Goal: Information Seeking & Learning: Learn about a topic

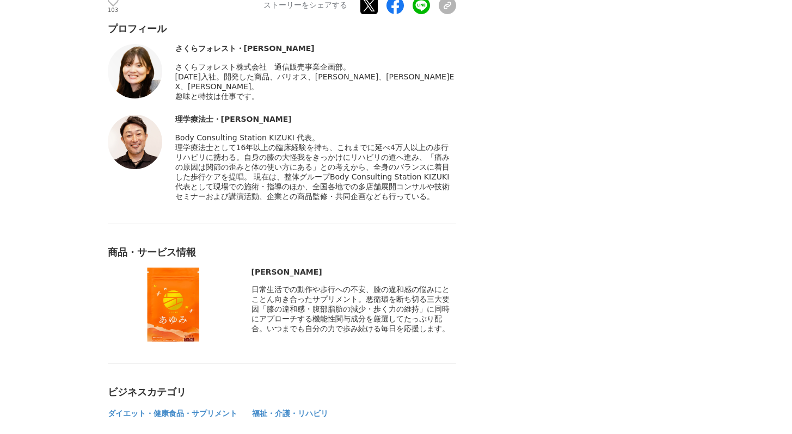
scroll to position [5837, 0]
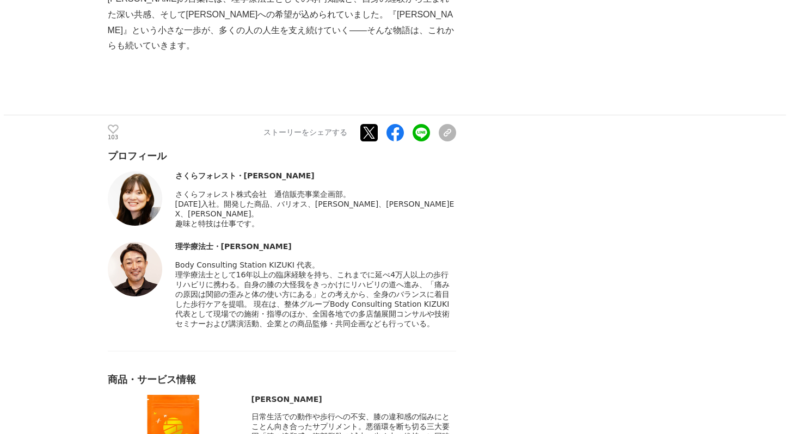
drag, startPoint x: 176, startPoint y: 121, endPoint x: 421, endPoint y: 189, distance: 254.3
click at [421, 261] on div "Body Consulting Station KIZUKI 代表。" at bounding box center [315, 295] width 281 height 69
copy div "Body Consulting Station KIZUKI 代表。 理学療法士として16年以上の臨床経験を持ち、これまでに延べ4万人以上の歩行リハビリに携わ…"
click at [247, 242] on div "理学療法士・[PERSON_NAME]" at bounding box center [315, 247] width 281 height 10
drag, startPoint x: 247, startPoint y: 99, endPoint x: 170, endPoint y: 98, distance: 77.3
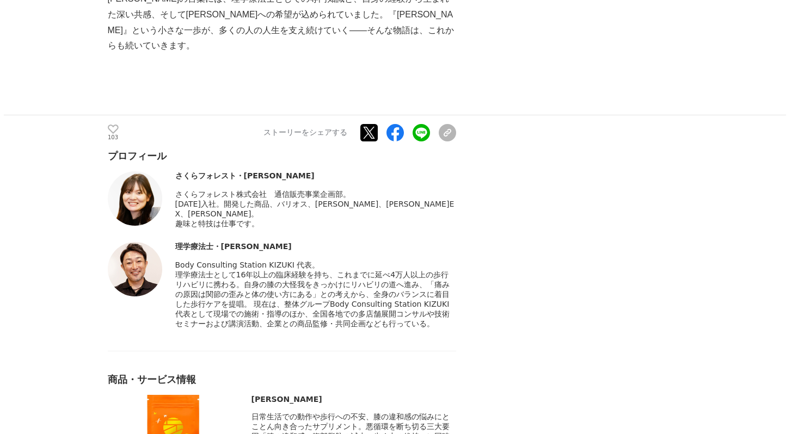
click at [170, 242] on div "理学療法士・[PERSON_NAME] Body Consulting Station KIZUKI 代表。" at bounding box center [282, 285] width 348 height 87
copy div "理学療法士・[PERSON_NAME]"
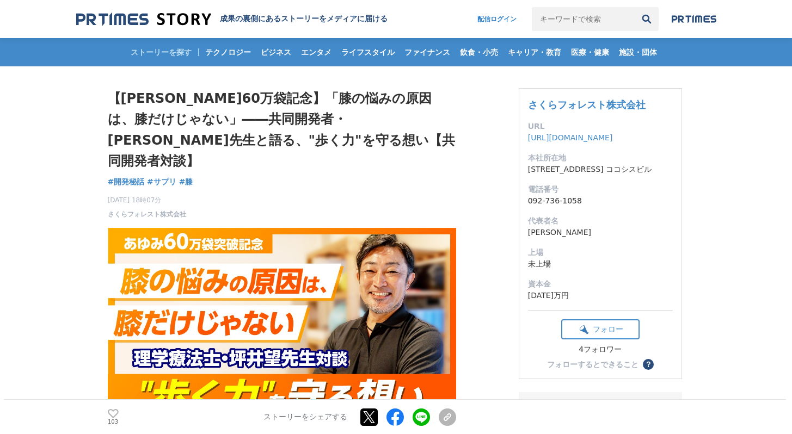
scroll to position [5, 0]
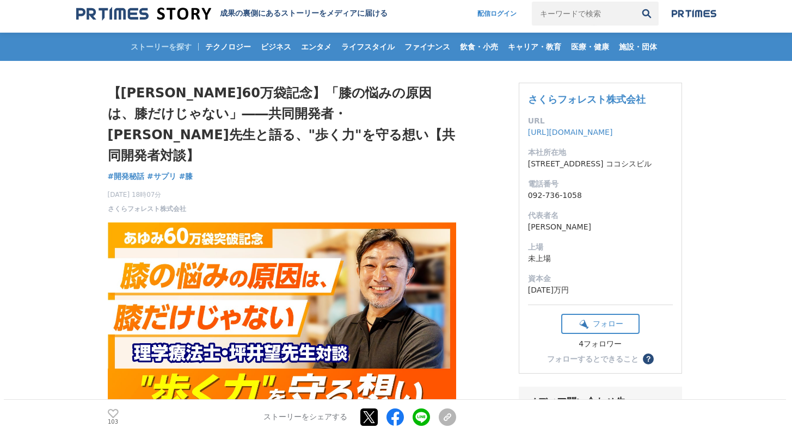
click at [237, 95] on h1 "【[PERSON_NAME]60万袋記念】「膝の悩みの原因は、膝だけじゃない」――共同開発者・[PERSON_NAME]先生と語る、"歩く力"を守る想い【共同…" at bounding box center [282, 125] width 348 height 84
click at [248, 98] on h1 "【[PERSON_NAME]60万袋記念】「膝の悩みの原因は、膝だけじゃない」――共同開発者・[PERSON_NAME]先生と語る、"歩く力"を守る想い【共同…" at bounding box center [282, 125] width 348 height 84
drag, startPoint x: 244, startPoint y: 95, endPoint x: 124, endPoint y: 118, distance: 123.1
click at [123, 118] on h1 "【[PERSON_NAME]60万袋記念】「膝の悩みの原因は、膝だけじゃない」――共同開発者・[PERSON_NAME]先生と語る、"歩く力"を守る想い【共同…" at bounding box center [282, 125] width 348 height 84
copy h1 "膝の悩みの原因は、膝だけじゃない"
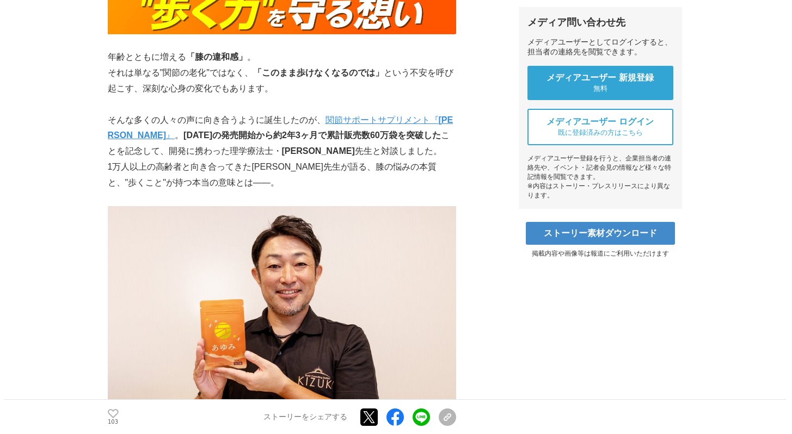
scroll to position [381, 0]
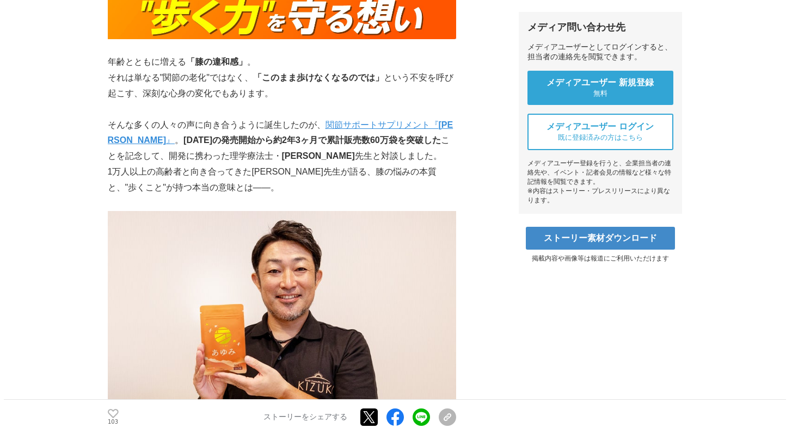
click at [317, 142] on p "そんな多くの人々の声に向き合うように誕生したのが、 関節サポートサプリメント『 [PERSON_NAME] 』 。 [DATE]の発売開始から約2年3ヶ月で累…" at bounding box center [282, 141] width 348 height 47
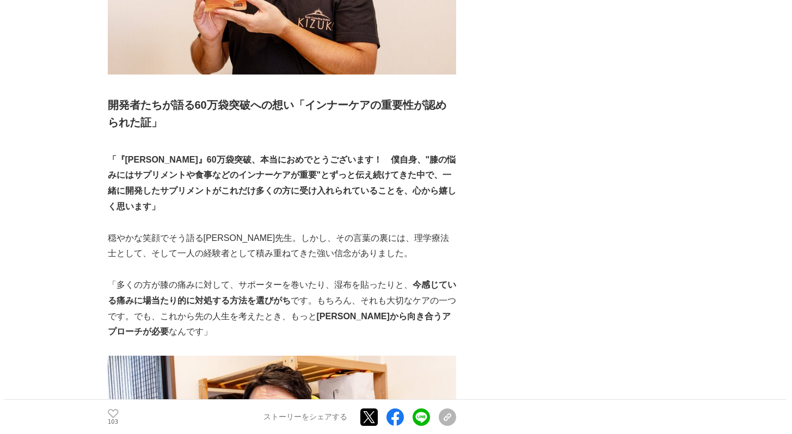
scroll to position [766, 0]
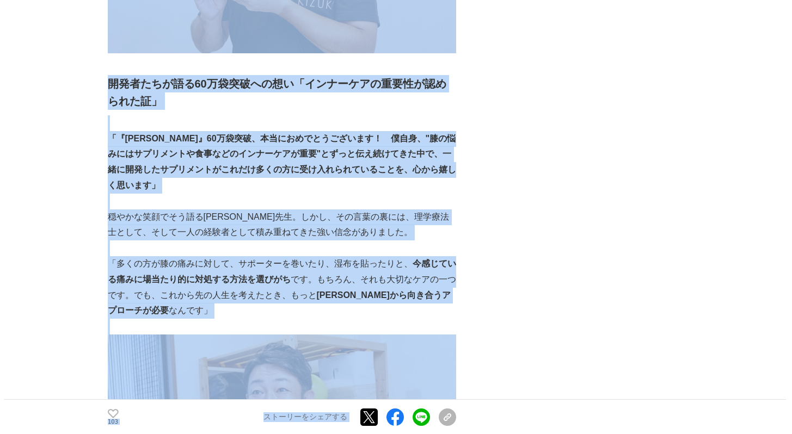
drag, startPoint x: 99, startPoint y: 174, endPoint x: 472, endPoint y: 262, distance: 383.4
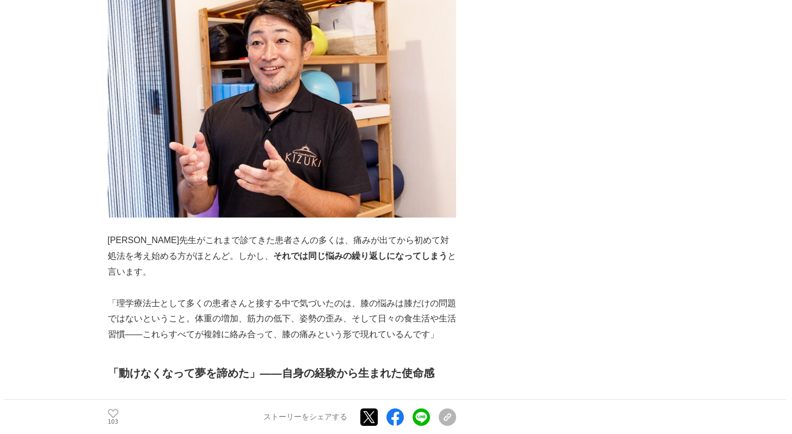
scroll to position [1127, 0]
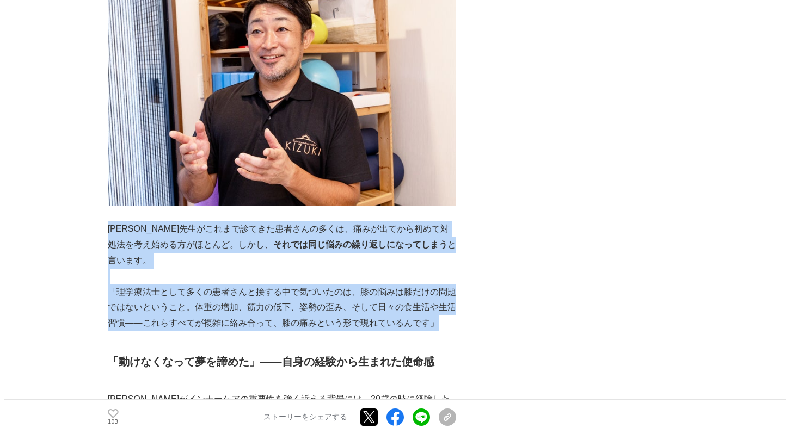
drag, startPoint x: 113, startPoint y: 197, endPoint x: 456, endPoint y: 299, distance: 358.5
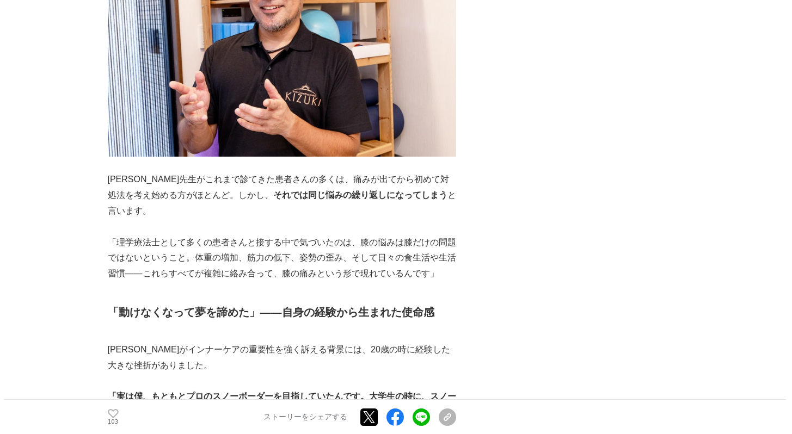
scroll to position [1158, 0]
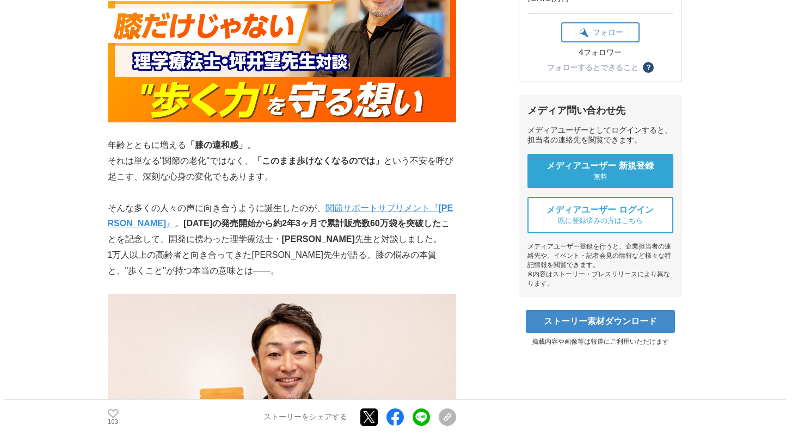
scroll to position [302, 0]
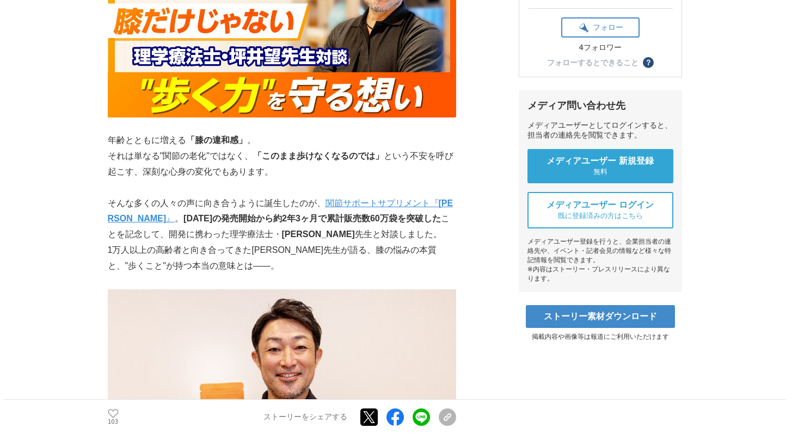
click at [111, 149] on p "それは単なる"関節の老化"ではなく、 「このまま歩けなくなるのでは」 という不安を呼び起こす、深刻な心身の変化でもあります。" at bounding box center [282, 165] width 348 height 32
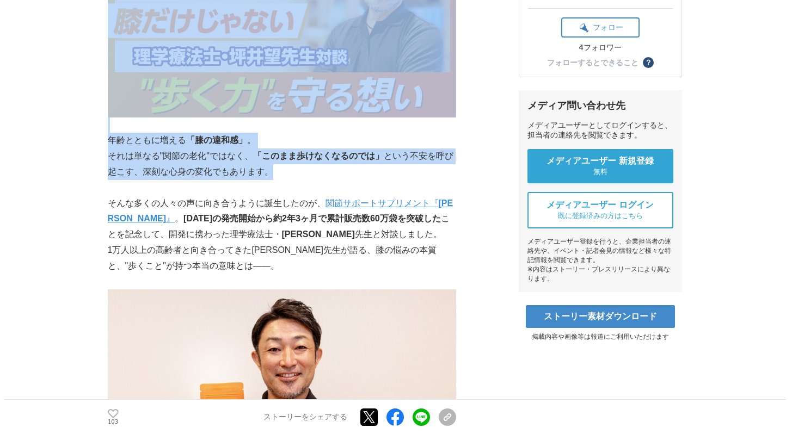
drag, startPoint x: 105, startPoint y: 120, endPoint x: 298, endPoint y: 157, distance: 196.8
click at [298, 157] on p "それは単なる"関節の老化"ではなく、 「このまま歩けなくなるのでは」 という不安を呼び起こす、深刻な心身の変化でもあります。" at bounding box center [282, 165] width 348 height 32
drag, startPoint x: 105, startPoint y: 123, endPoint x: 239, endPoint y: 147, distance: 136.1
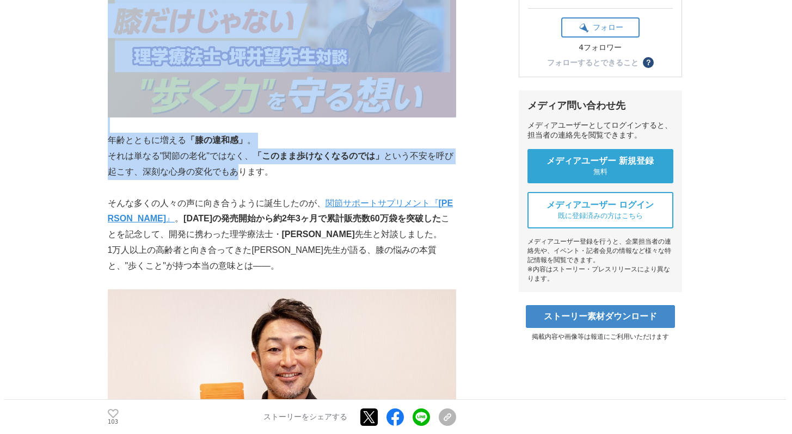
click at [239, 149] on p "それは単なる"関節の老化"ではなく、 「このまま歩けなくなるのでは」 という不安を呼び起こす、深刻な心身の変化でもあります。" at bounding box center [282, 165] width 348 height 32
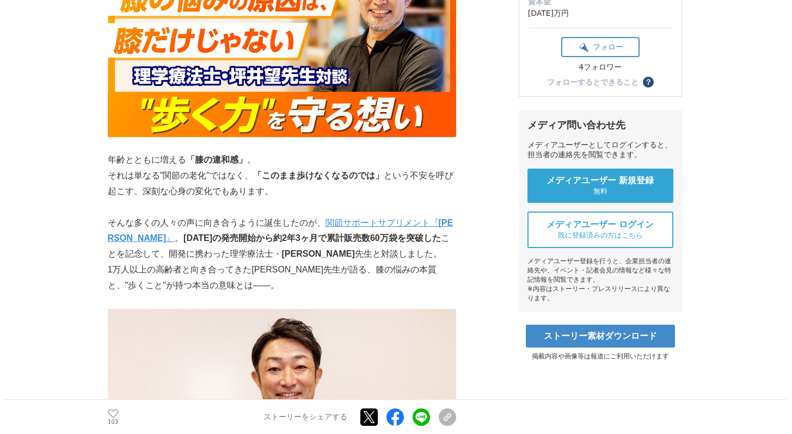
scroll to position [281, 0]
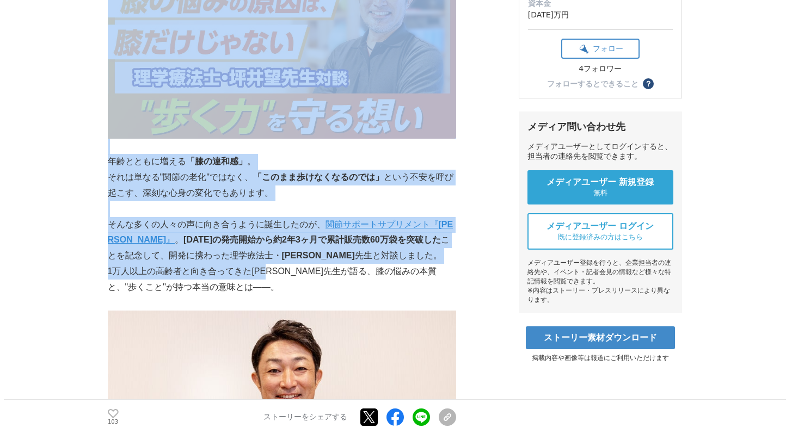
drag, startPoint x: 107, startPoint y: 140, endPoint x: 278, endPoint y: 244, distance: 200.4
click at [278, 264] on p "1万人以上の高齢者と向き合ってきた[PERSON_NAME]先生が語る、膝の悩みの本質と、"歩くこと"が持つ本当の意味とは――。" at bounding box center [282, 280] width 348 height 32
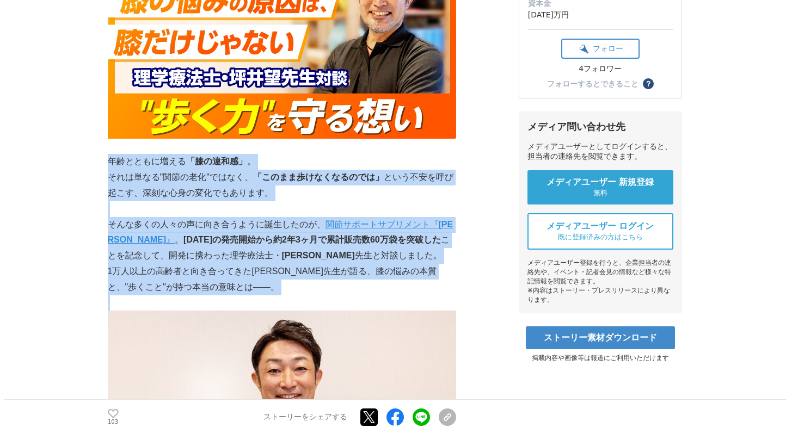
copy div "年齢とともに増える 「膝の違和感」 。 それは単なる"関節の老化"ではなく、 「このまま歩けなくなるのでは」 という不安を呼び起こす、深刻な心身の変化でもあり…"
drag, startPoint x: 109, startPoint y: 145, endPoint x: 218, endPoint y: 274, distance: 169.3
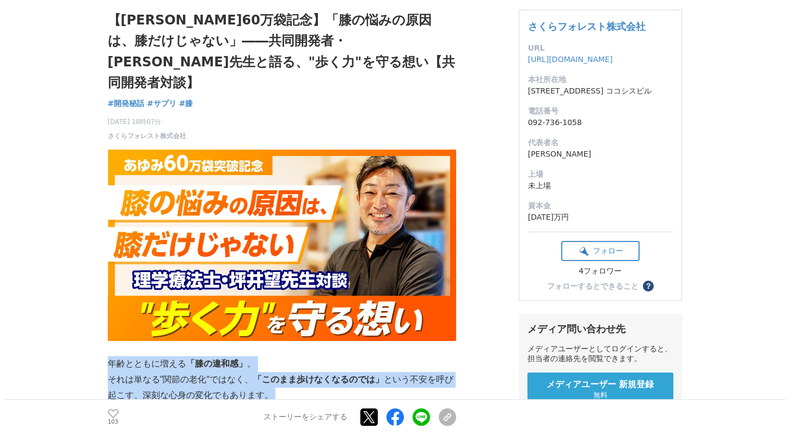
scroll to position [83, 0]
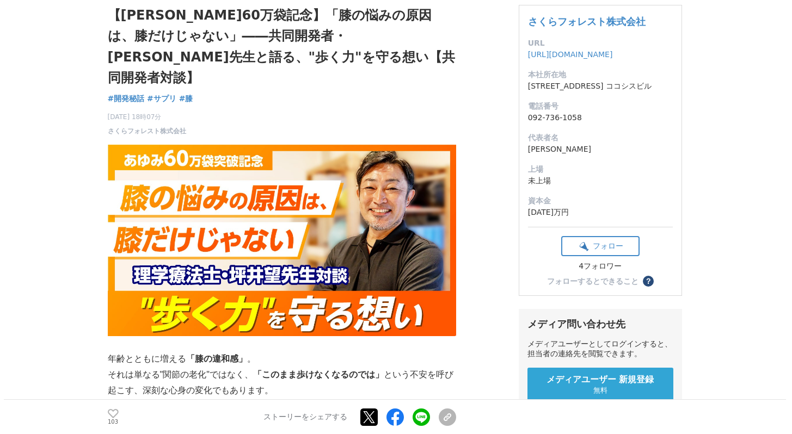
click at [270, 82] on div "【[PERSON_NAME]60万袋記念】「膝の悩みの原因は、膝だけじゃない」――共同開発者・[PERSON_NAME]先生と語る、"歩く力"を守る想い【共同…" at bounding box center [282, 70] width 348 height 131
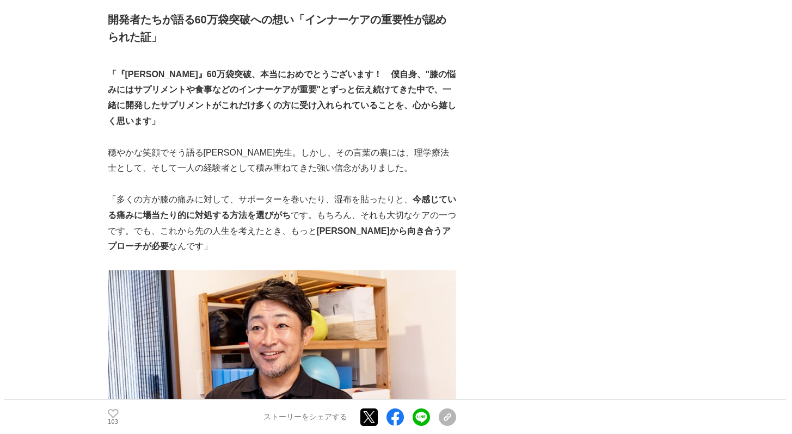
scroll to position [724, 0]
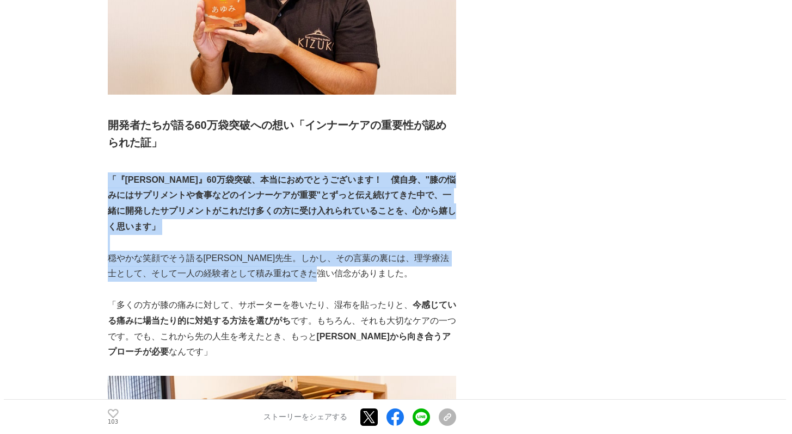
drag, startPoint x: 108, startPoint y: 157, endPoint x: 412, endPoint y: 231, distance: 312.8
copy div "「『[PERSON_NAME]』60万袋突破、本当におめでとうございます！　僕自身、"膝の悩みにはサプリメントや食事などのインナーケアが重要"とずっと伝え続け…"
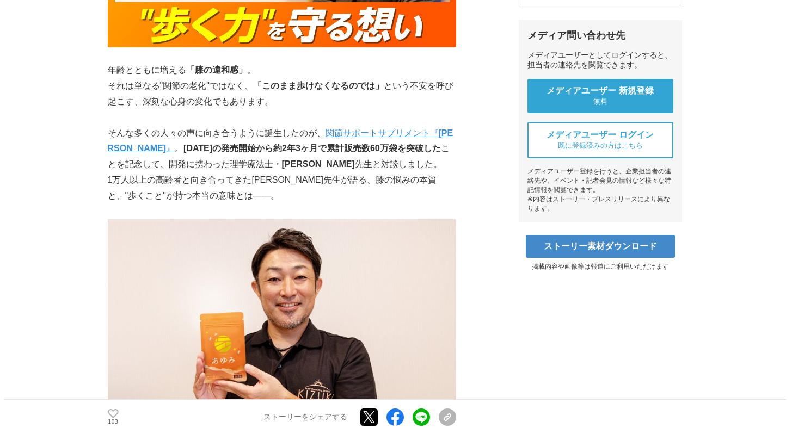
scroll to position [350, 0]
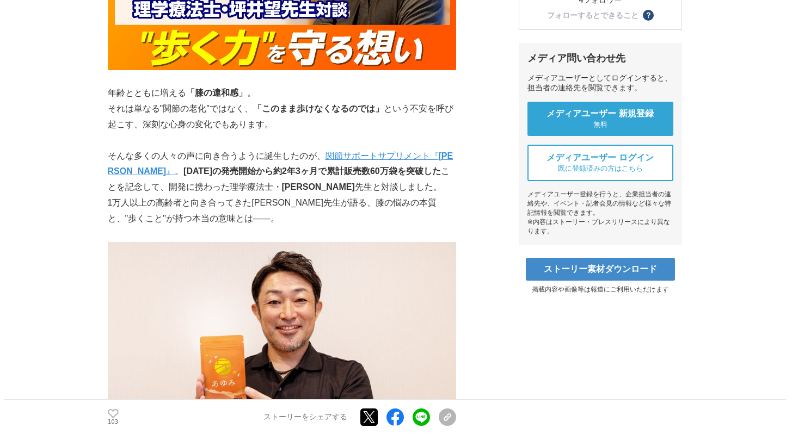
click at [381, 195] on p "1万人以上の高齢者と向き合ってきた[PERSON_NAME]先生が語る、膝の悩みの本質と、"歩くこと"が持つ本当の意味とは――。" at bounding box center [282, 211] width 348 height 32
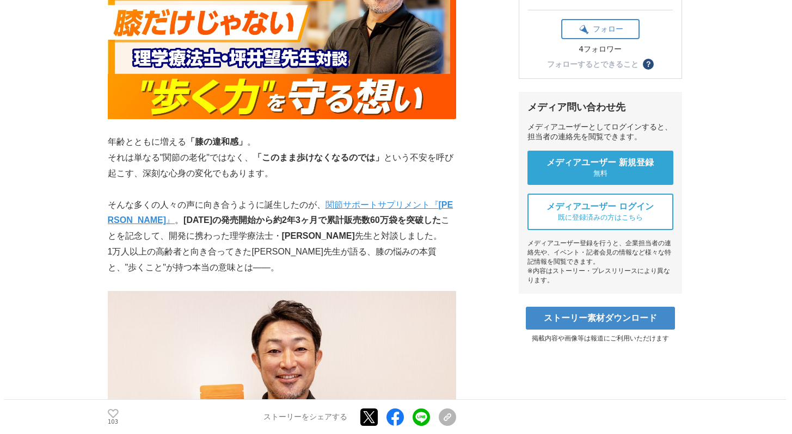
scroll to position [296, 0]
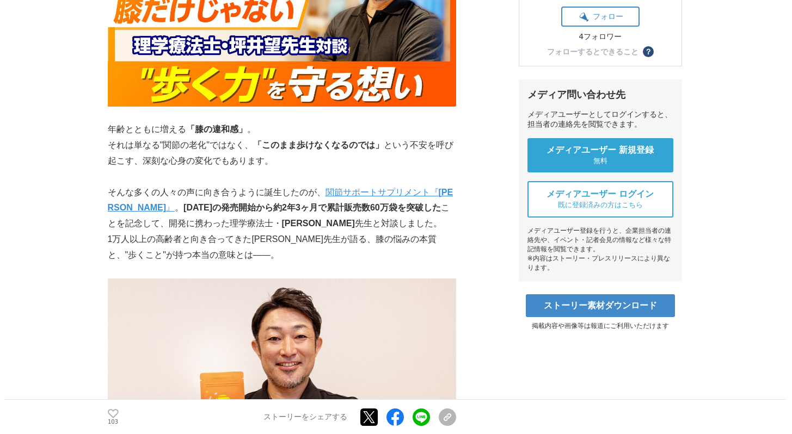
scroll to position [314, 0]
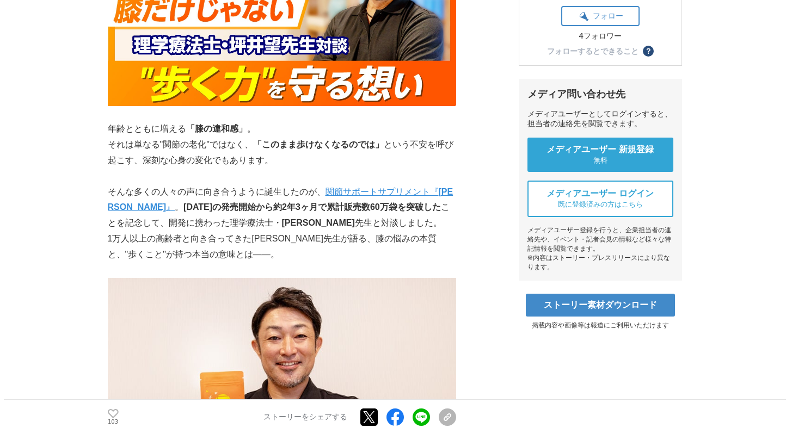
click at [206, 185] on p "そんな多くの人々の声に向き合うように誕生したのが、 関節サポートサプリメント『 [PERSON_NAME] 』 。 [DATE]の発売開始から約2年3ヶ月で累…" at bounding box center [282, 208] width 348 height 47
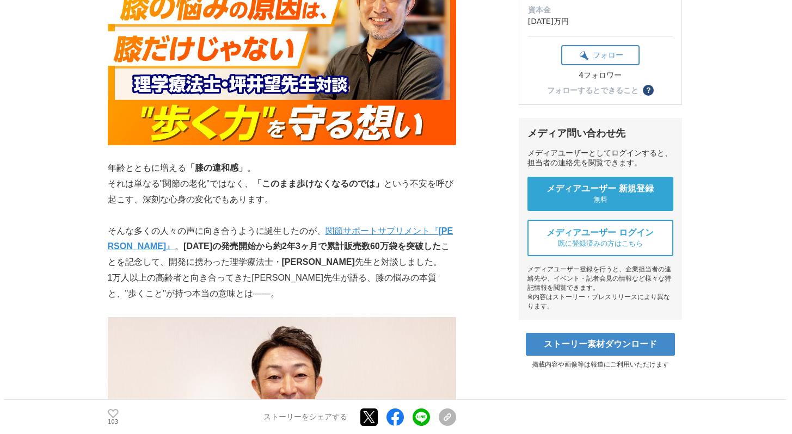
scroll to position [273, 0]
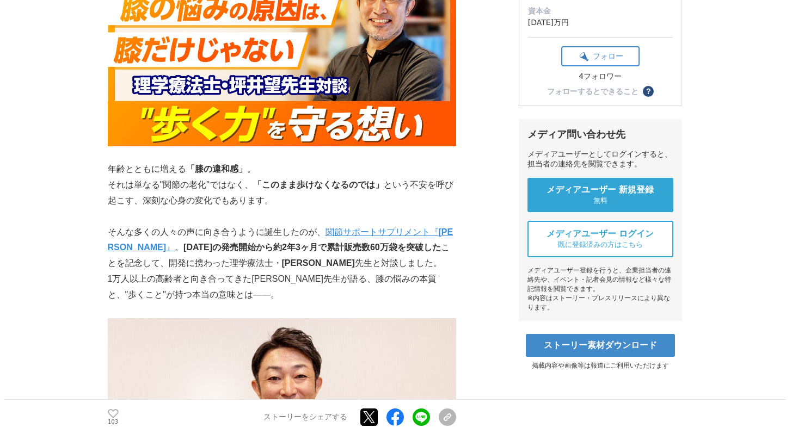
click at [117, 162] on p "年齢とともに増える 「膝の違和感」 。" at bounding box center [282, 170] width 348 height 16
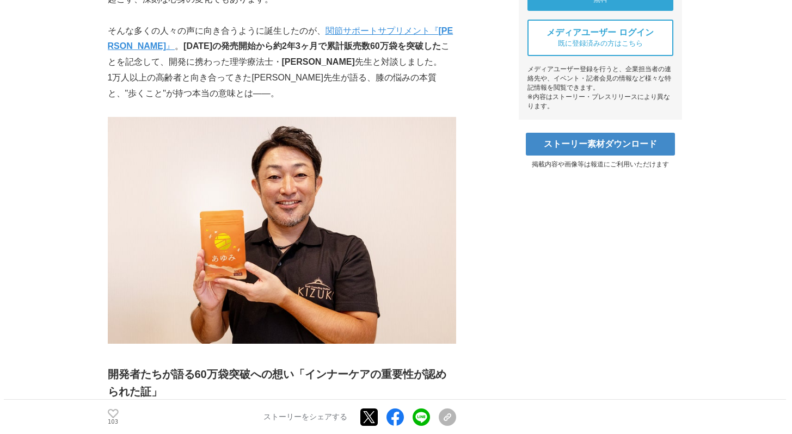
scroll to position [479, 0]
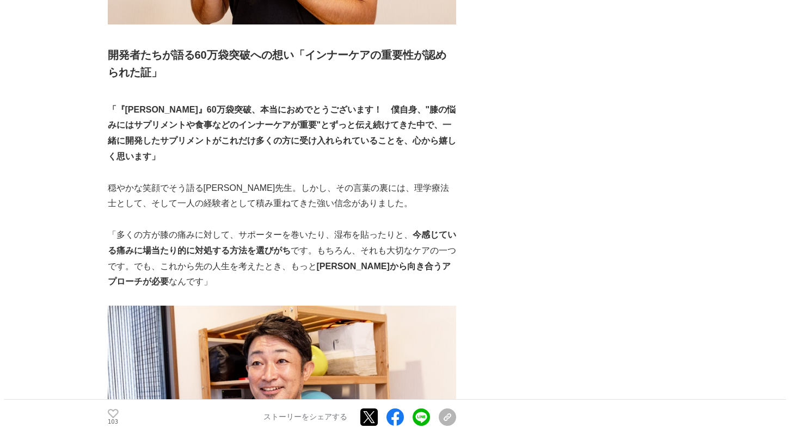
scroll to position [765, 0]
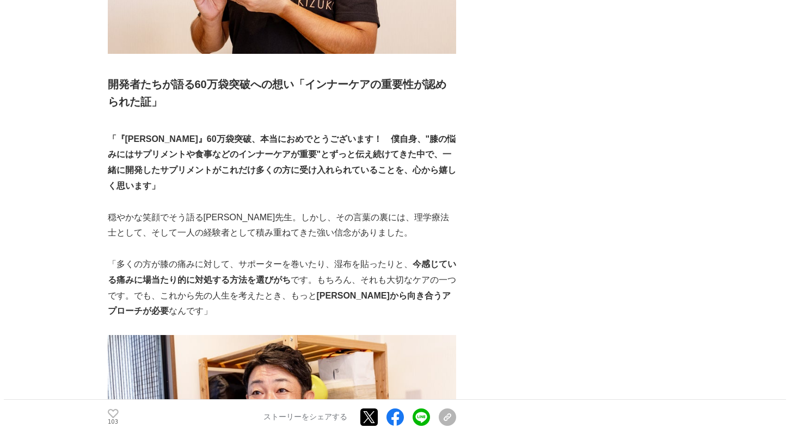
click at [202, 210] on p "穏やかな笑顔でそう語る[PERSON_NAME]先生。しかし、その言葉の裏には、理学療法士として、そして一人の経験者として積み重ねてきた強い信念がありました。" at bounding box center [282, 226] width 348 height 32
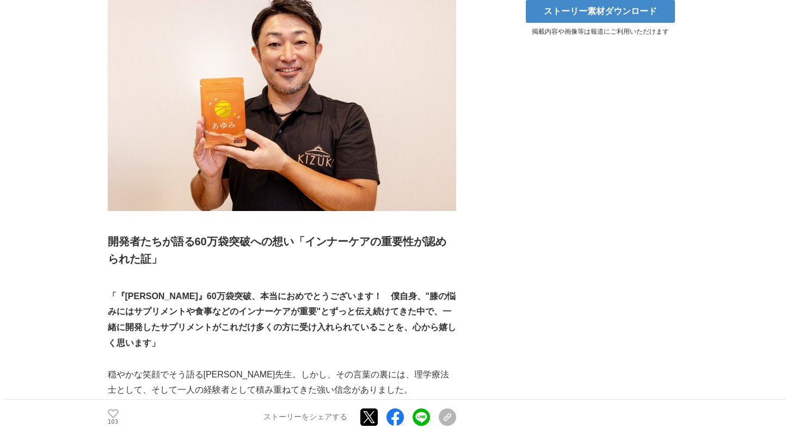
scroll to position [647, 0]
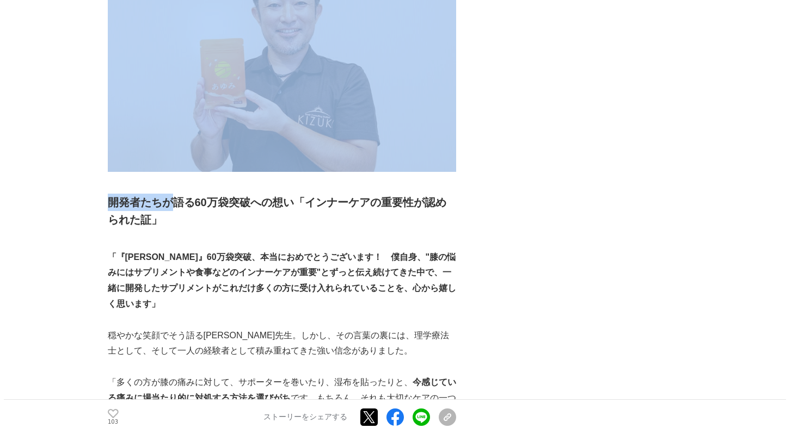
drag, startPoint x: 99, startPoint y: 181, endPoint x: 172, endPoint y: 189, distance: 73.5
click at [172, 194] on h2 "開発者たちが語る60万袋突破への想い「インナーケアの重要性が認められた証」" at bounding box center [282, 211] width 348 height 35
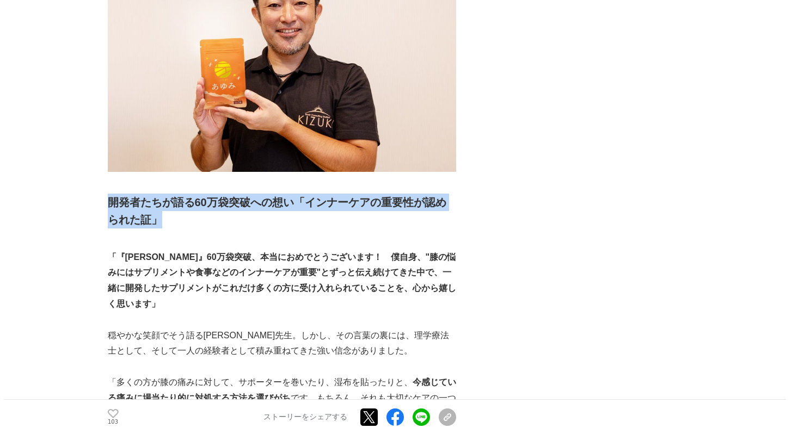
drag, startPoint x: 112, startPoint y: 177, endPoint x: 169, endPoint y: 197, distance: 60.4
click at [169, 197] on h2 "開発者たちが語る60万袋突破への想い「インナーケアの重要性が認められた証」" at bounding box center [282, 211] width 348 height 35
copy strong "開発者たちが語る60万袋突破への想い「インナーケアの重要性が認められた証」"
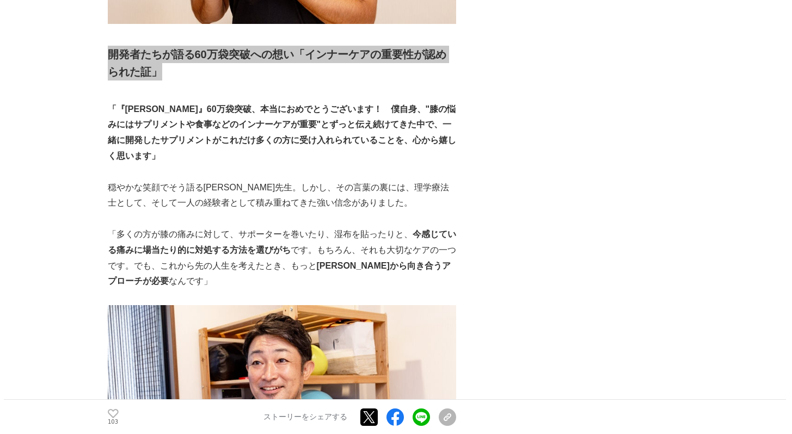
scroll to position [777, 0]
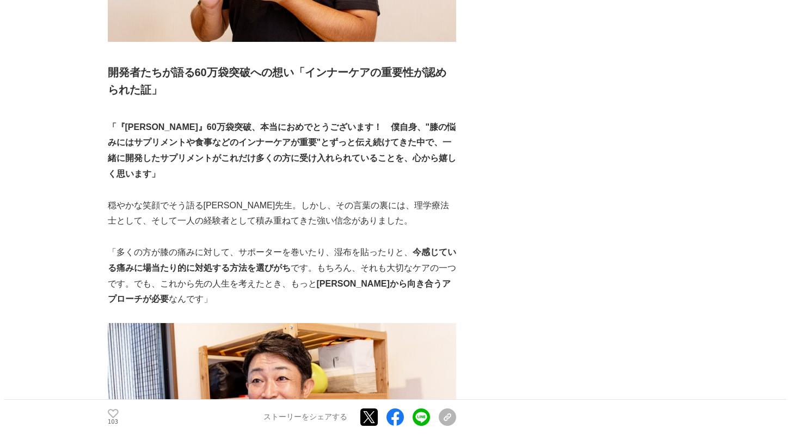
click at [256, 104] on p at bounding box center [282, 112] width 348 height 16
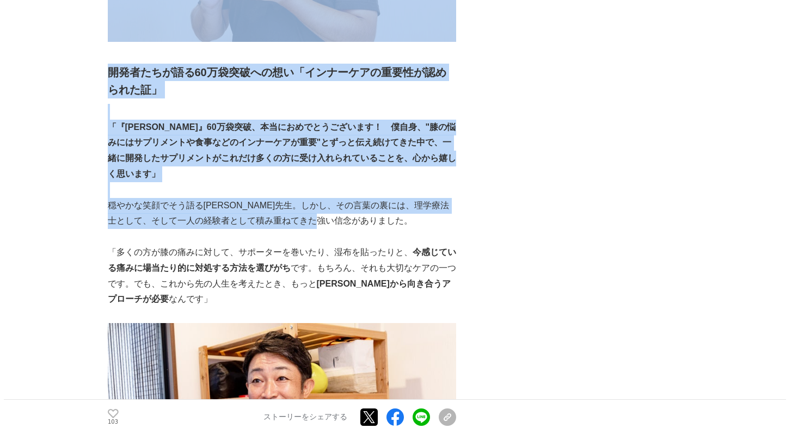
drag, startPoint x: 104, startPoint y: 99, endPoint x: 395, endPoint y: 178, distance: 301.9
click at [395, 198] on p "穏やかな笑顔でそう語る[PERSON_NAME]先生。しかし、その言葉の裏には、理学療法士として、そして一人の経験者として積み重ねてきた強い信念がありました。" at bounding box center [282, 214] width 348 height 32
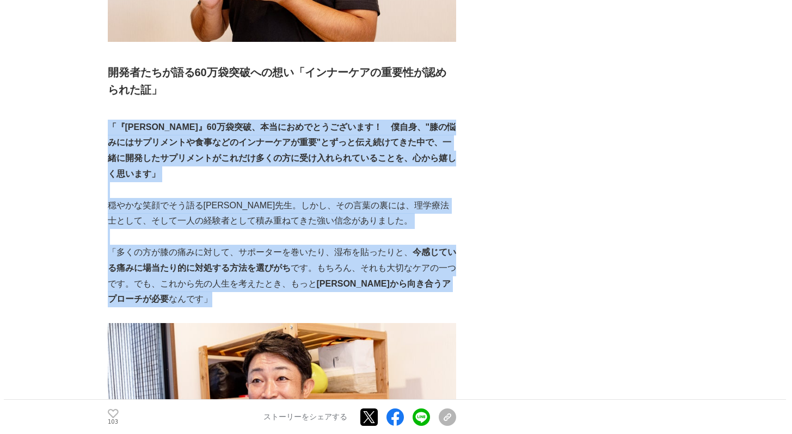
drag, startPoint x: 109, startPoint y: 107, endPoint x: 313, endPoint y: 265, distance: 258.4
copy div "「『[PERSON_NAME]』60万袋突破、本当におめでとうございます！　僕自身、"膝の悩みにはサプリメントや食事などのインナーケアが重要"とずっと伝え続け…"
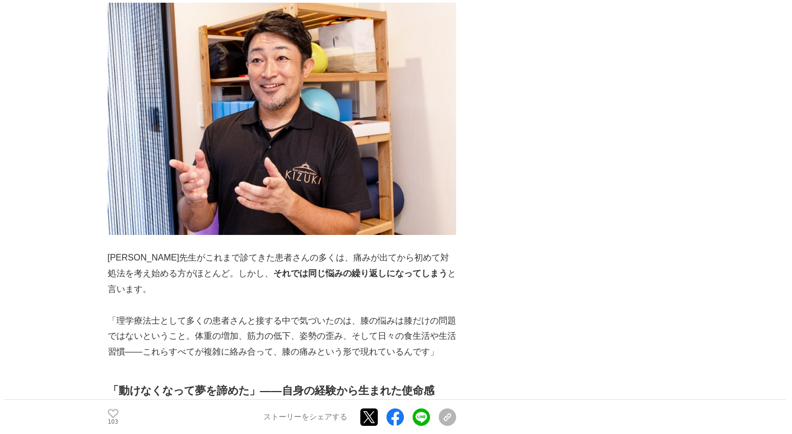
scroll to position [1104, 0]
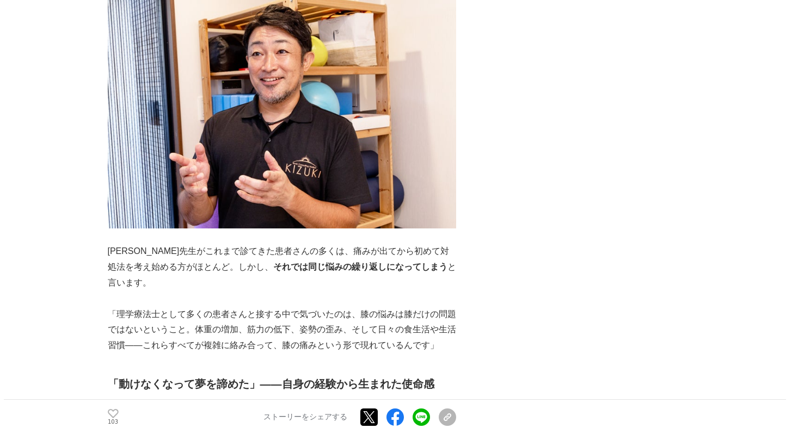
click at [288, 244] on p "[PERSON_NAME]先生がこれまで診てきた患者さんの多くは、痛みが出てから初めて対処法を考え始める方がほとんど。しかし、 それでは同じ悩みの繰り返しにな…" at bounding box center [282, 267] width 348 height 47
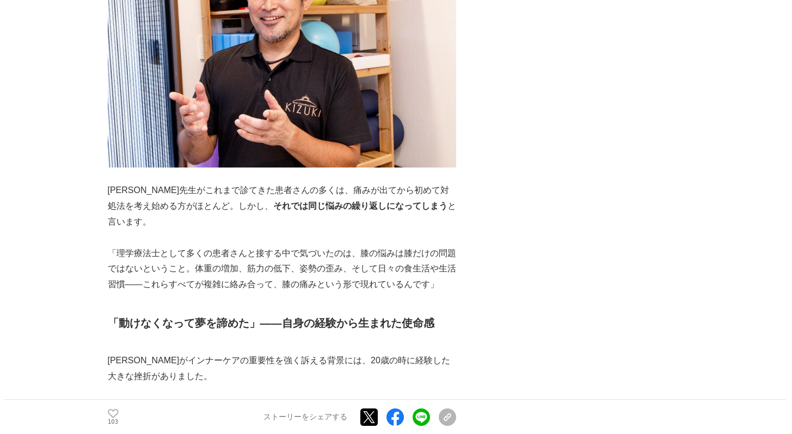
scroll to position [1169, 0]
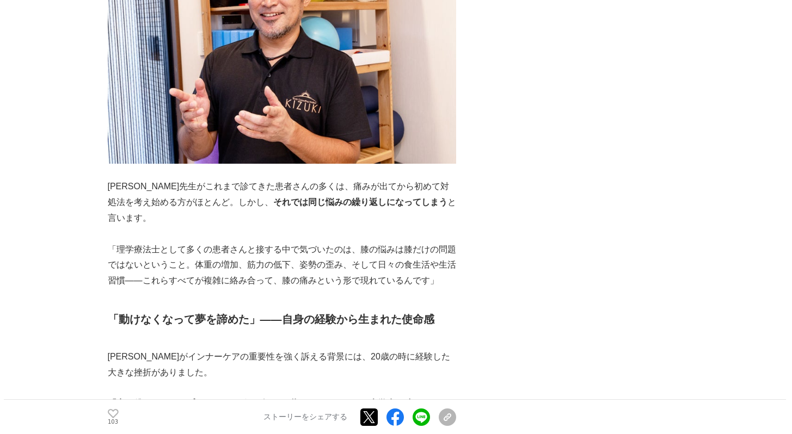
click at [251, 179] on p "[PERSON_NAME]先生がこれまで診てきた患者さんの多くは、痛みが出てから初めて対処法を考え始める方がほとんど。しかし、 それでは同じ悩みの繰り返しにな…" at bounding box center [282, 202] width 348 height 47
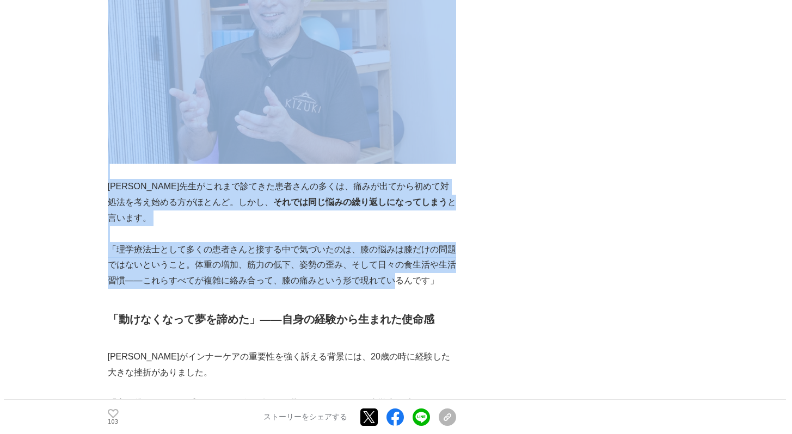
drag, startPoint x: 106, startPoint y: 148, endPoint x: 394, endPoint y: 228, distance: 299.5
click at [394, 242] on p "「理学療法士として多くの患者さんと接する中で気づいたのは、膝の悩みは膝だけの問題ではないということ。体重の増加、筋力の低下、姿勢の歪み、そして日々の食生活や生…" at bounding box center [282, 265] width 348 height 47
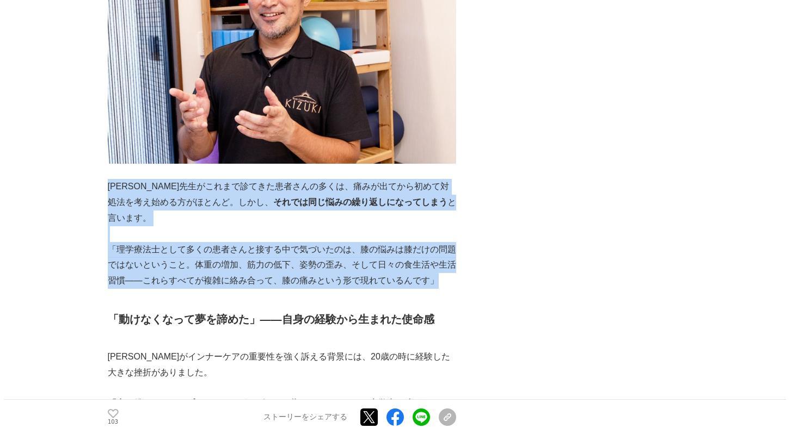
copy div "[PERSON_NAME]先生がこれまで診てきた患者さんの多くは、痛みが出てから初めて対処法を考え始める方がほとんど。しかし、 それでは同じ悩みの繰り返しにな…"
drag, startPoint x: 109, startPoint y: 151, endPoint x: 443, endPoint y: 238, distance: 344.9
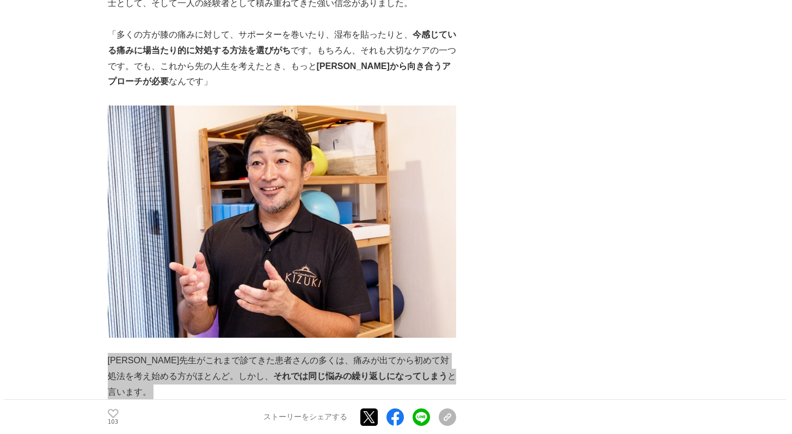
scroll to position [991, 0]
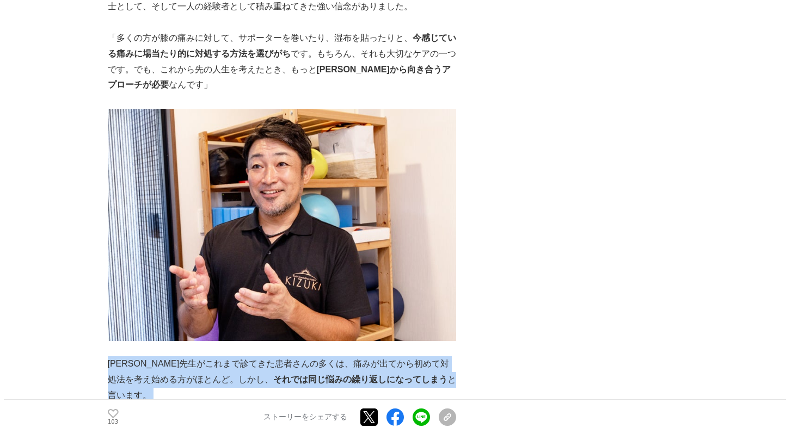
click at [125, 128] on img at bounding box center [282, 225] width 348 height 232
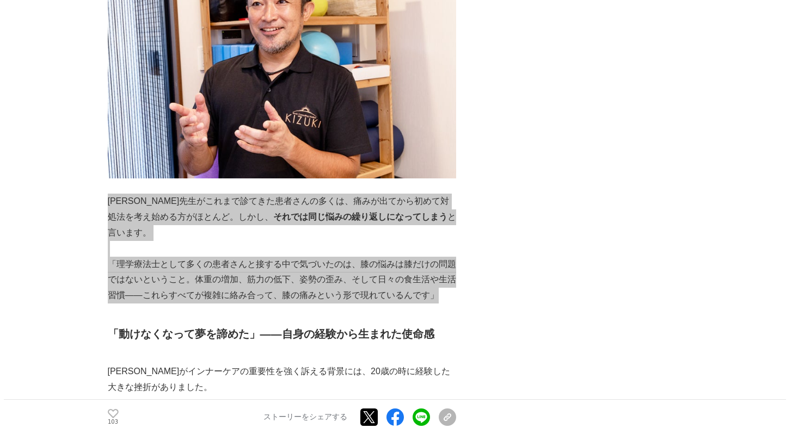
scroll to position [1269, 0]
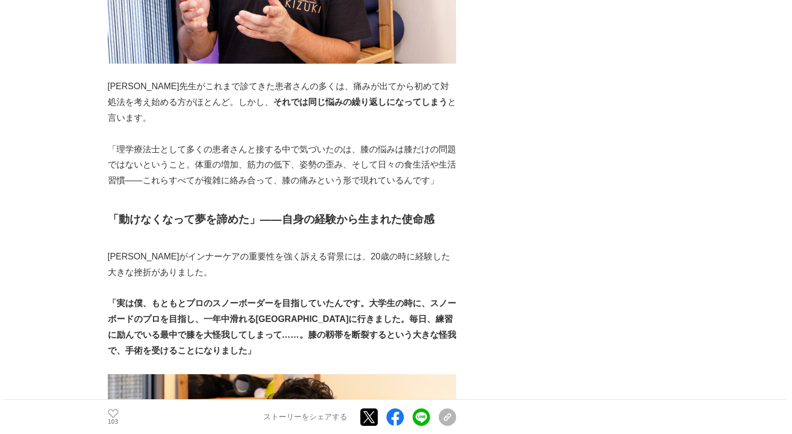
click at [215, 234] on p at bounding box center [282, 242] width 348 height 16
click at [126, 211] on h2 "「動けなくなって夢を諦めた」――自身の経験から生まれた使命感" at bounding box center [282, 219] width 348 height 17
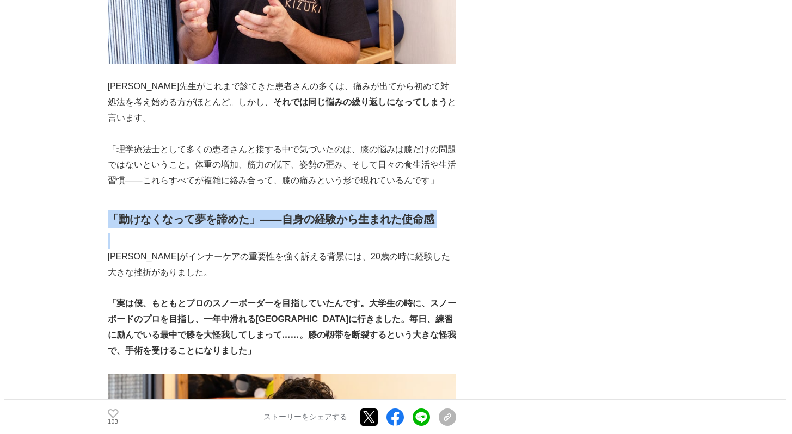
drag, startPoint x: 111, startPoint y: 166, endPoint x: 436, endPoint y: 176, distance: 324.7
copy strong "「動けなくなって夢を諦めた」――自身の経験から生まれた使命感"
